Goal: Information Seeking & Learning: Learn about a topic

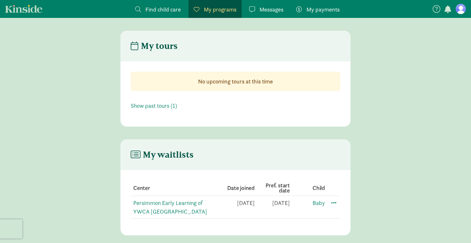
scroll to position [13, 0]
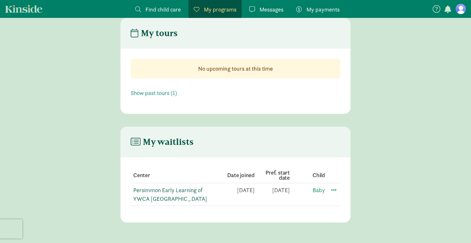
click at [180, 189] on link "Persimmon Early Learning of YWCA [GEOGRAPHIC_DATA]" at bounding box center [170, 194] width 74 height 16
click at [332, 189] on span at bounding box center [334, 190] width 8 height 8
click at [360, 161] on main "My waitlists Center Date joined Pref. start date Child Persimmon Early Learning…" at bounding box center [235, 175] width 471 height 96
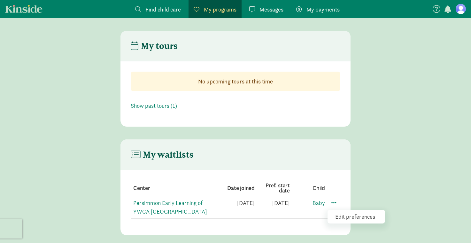
click at [360, 161] on main "My waitlists Center Date joined Pref. start date Child Persimmon Early Learning…" at bounding box center [235, 187] width 471 height 96
click at [232, 170] on section "Center Date joined Pref. start date Child Persimmon Early Learning of YWCA [GEO…" at bounding box center [236, 199] width 230 height 59
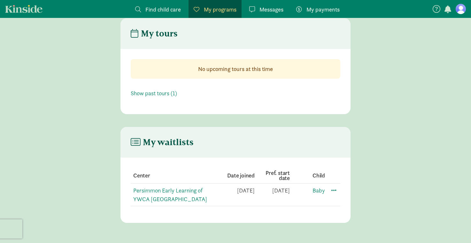
scroll to position [13, 0]
click at [334, 189] on span at bounding box center [334, 190] width 8 height 8
click at [343, 201] on div "Edit preferences" at bounding box center [357, 204] width 58 height 14
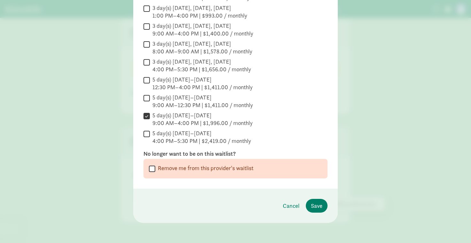
scroll to position [214, 0]
click at [288, 204] on span "Cancel" at bounding box center [291, 205] width 17 height 9
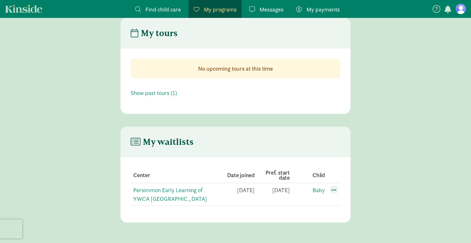
click at [333, 189] on span at bounding box center [334, 190] width 8 height 8
click at [341, 201] on div "Edit preferences" at bounding box center [357, 204] width 58 height 14
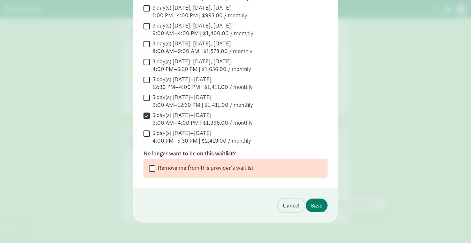
click at [293, 206] on span "Cancel" at bounding box center [291, 205] width 17 height 9
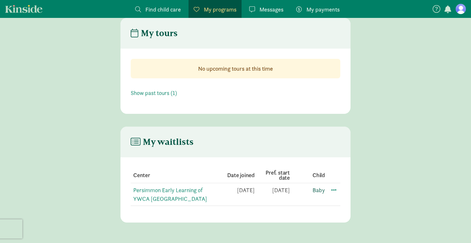
click at [321, 188] on link "Baby" at bounding box center [319, 189] width 12 height 7
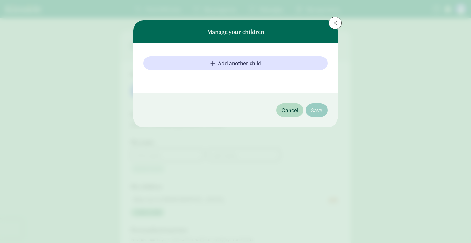
type input "Kathy"
type input "Qu"
type input "6093568427"
checkbox input "true"
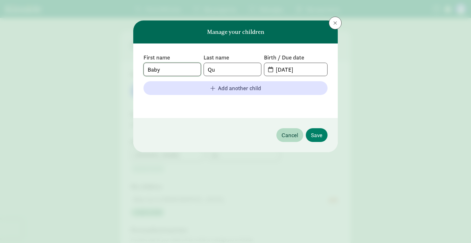
drag, startPoint x: 181, startPoint y: 72, endPoint x: 146, endPoint y: 72, distance: 35.5
click at [146, 72] on input "Baby" at bounding box center [172, 69] width 57 height 13
type input "Ailing"
click at [224, 69] on input "Qu" at bounding box center [232, 69] width 57 height 13
type input "Q"
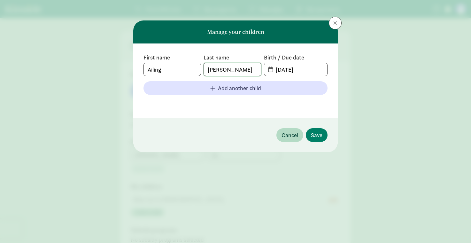
type input "Martino"
click at [286, 69] on input "06-16-2025" at bounding box center [299, 69] width 55 height 13
click at [288, 70] on input "06-16-2025" at bounding box center [299, 69] width 55 height 13
type input "06-12-2025"
click at [316, 135] on span "Save" at bounding box center [317, 135] width 12 height 9
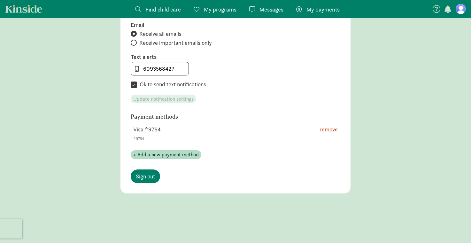
scroll to position [342, 0]
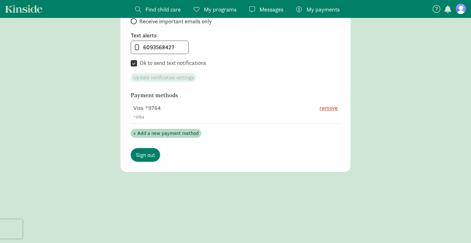
click at [167, 10] on span "Find child care" at bounding box center [163, 9] width 35 height 9
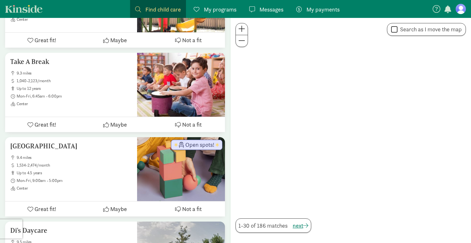
scroll to position [329, 0]
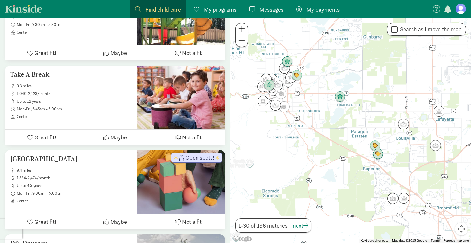
click at [209, 9] on span "My programs" at bounding box center [220, 9] width 33 height 9
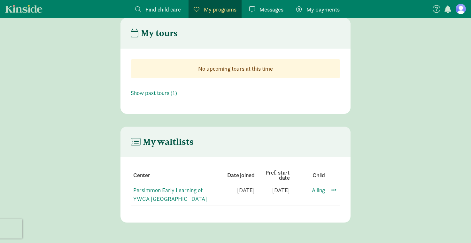
click at [171, 4] on link "Find child care Find" at bounding box center [158, 9] width 56 height 18
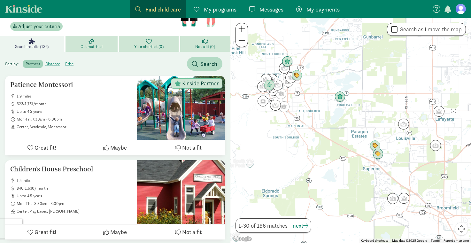
scroll to position [66, 0]
click at [98, 89] on div "Patience Montessori 1.9 miles 623-1,761/month up to 4.5 years Mon-Fri, 7:30am -…" at bounding box center [71, 105] width 122 height 49
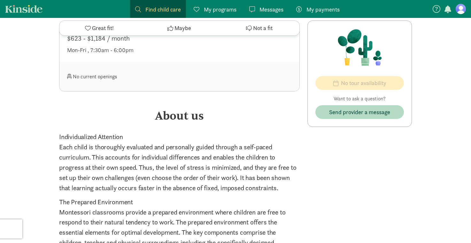
scroll to position [675, 0]
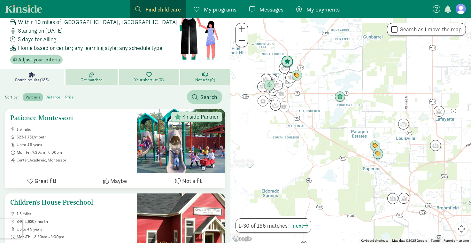
scroll to position [49, 0]
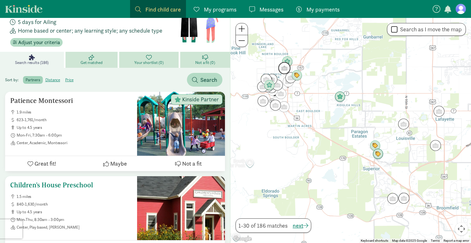
click at [110, 200] on ul "1.5 miles 840-1,630/month up to 4.5 years Mon-Thu, 8:30am - 3:00pm Center, Play…" at bounding box center [71, 212] width 122 height 36
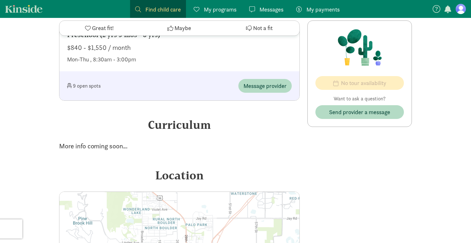
scroll to position [361, 0]
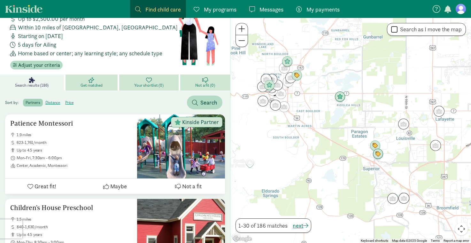
scroll to position [26, 0]
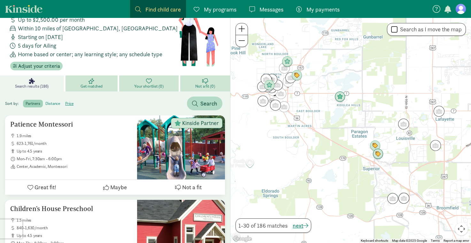
click at [63, 106] on label "distance" at bounding box center [69, 104] width 13 height 8
click at [45, 101] on input "distance" at bounding box center [45, 101] width 0 height 0
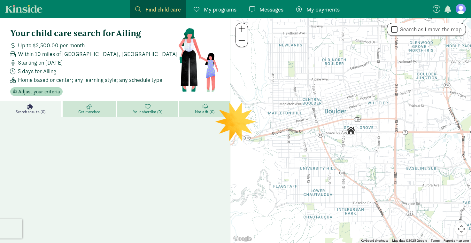
click at [218, 11] on span "My programs" at bounding box center [220, 9] width 33 height 9
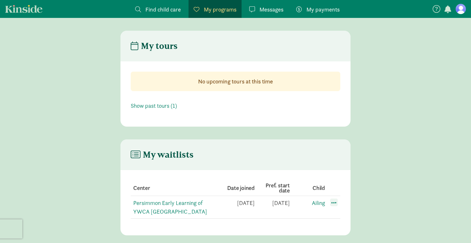
click at [335, 203] on span at bounding box center [334, 203] width 8 height 8
click at [341, 214] on div "Edit preferences" at bounding box center [357, 217] width 58 height 14
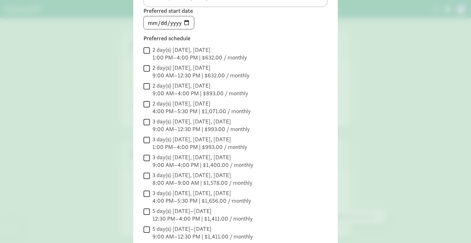
scroll to position [148, 0]
